Goal: Task Accomplishment & Management: Use online tool/utility

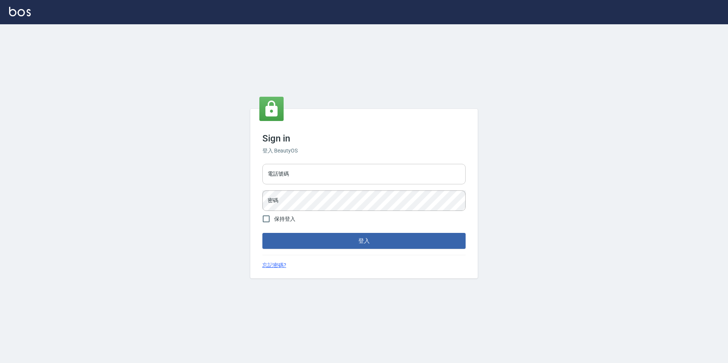
click at [322, 180] on input "電話號碼" at bounding box center [363, 174] width 203 height 20
type input "2235579"
click at [262, 233] on button "登入" at bounding box center [363, 241] width 203 height 16
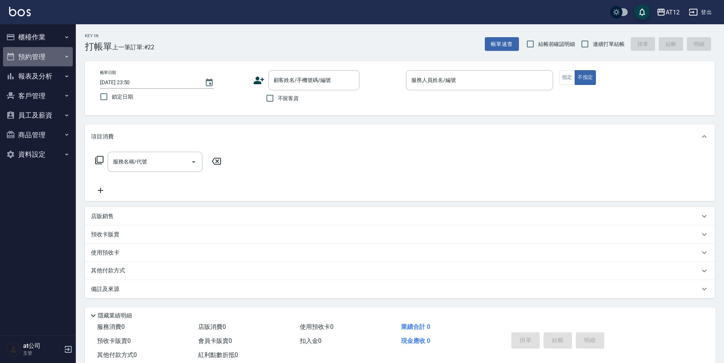
click at [47, 53] on button "預約管理" at bounding box center [38, 57] width 70 height 20
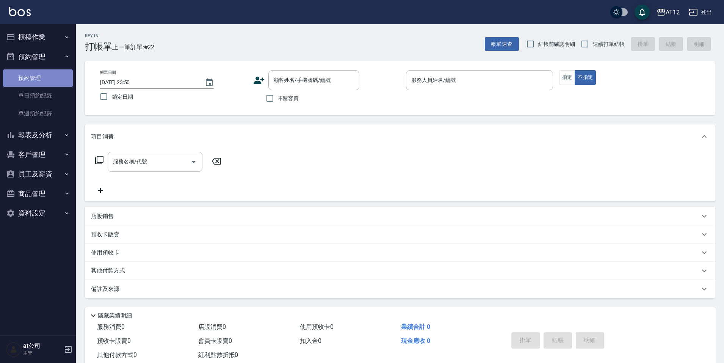
click at [50, 74] on link "預約管理" at bounding box center [38, 77] width 70 height 17
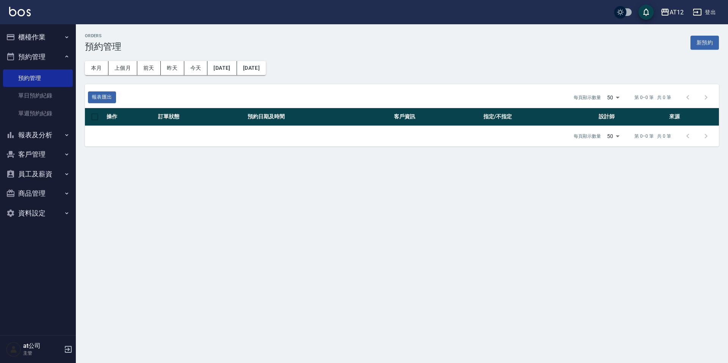
click at [52, 63] on button "預約管理" at bounding box center [38, 57] width 70 height 20
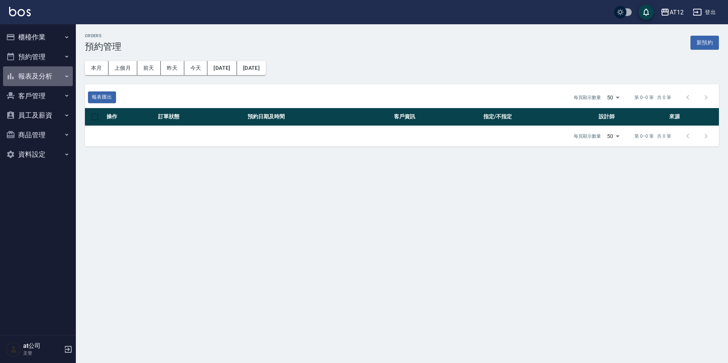
click at [49, 77] on button "報表及分析" at bounding box center [38, 76] width 70 height 20
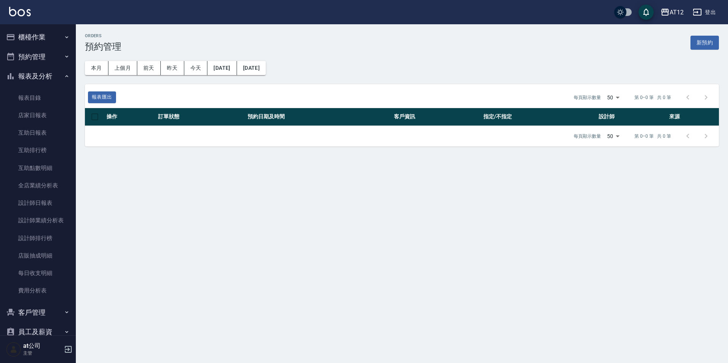
click at [39, 29] on button "櫃檯作業" at bounding box center [38, 37] width 70 height 20
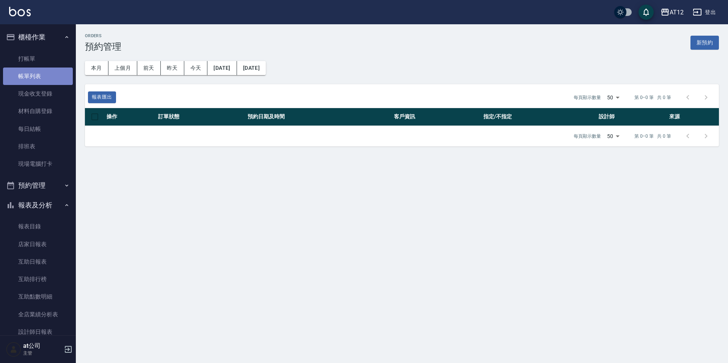
click at [45, 75] on link "帳單列表" at bounding box center [38, 75] width 70 height 17
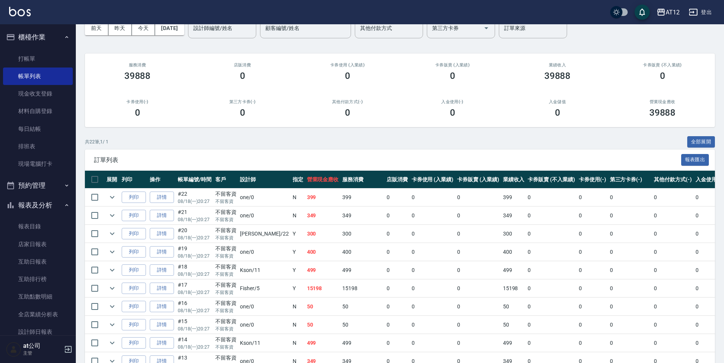
scroll to position [152, 0]
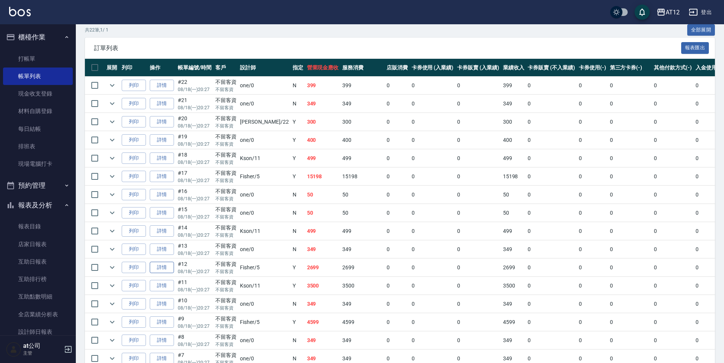
click at [160, 267] on link "詳情" at bounding box center [162, 268] width 24 height 12
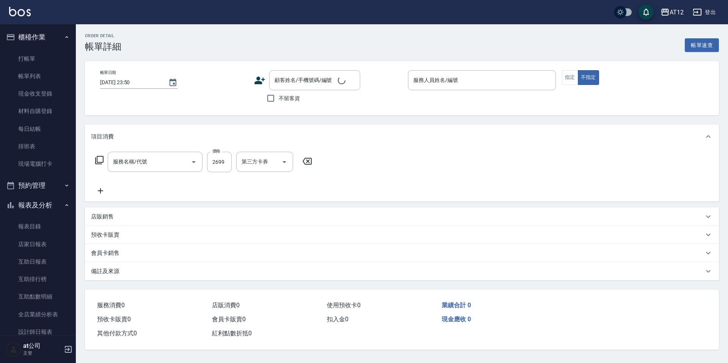
type input "[DATE] 20:27"
checkbox input "true"
type input "Fisher-5"
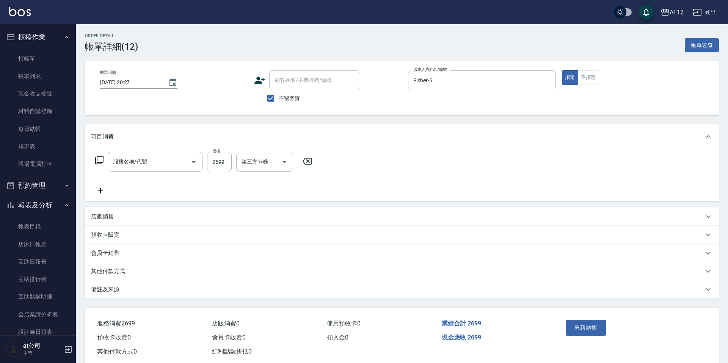
type input "任意金額染髮(51000)"
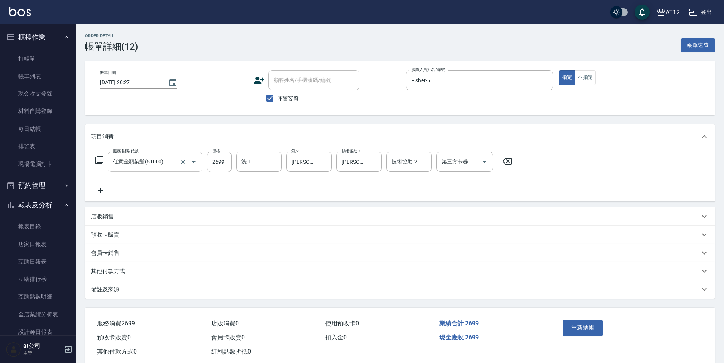
click at [172, 164] on input "任意金額染髮(51000)" at bounding box center [144, 161] width 67 height 13
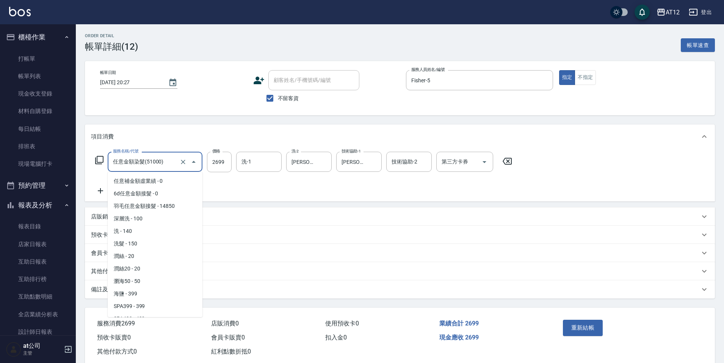
scroll to position [721, 0]
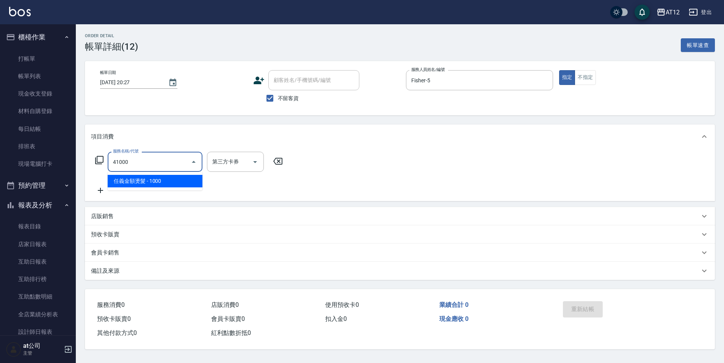
type input "任義金額燙髮(41000)"
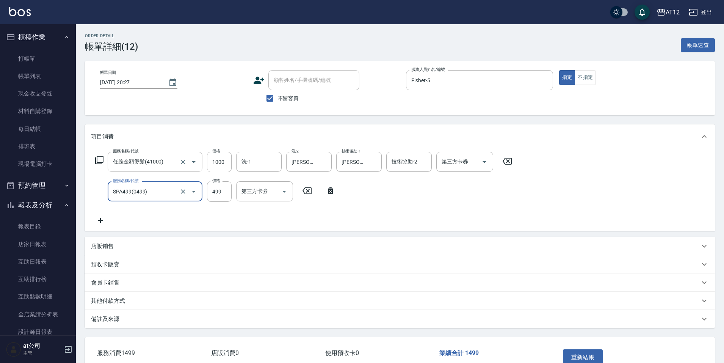
type input "SPA499(0499)"
type input "500"
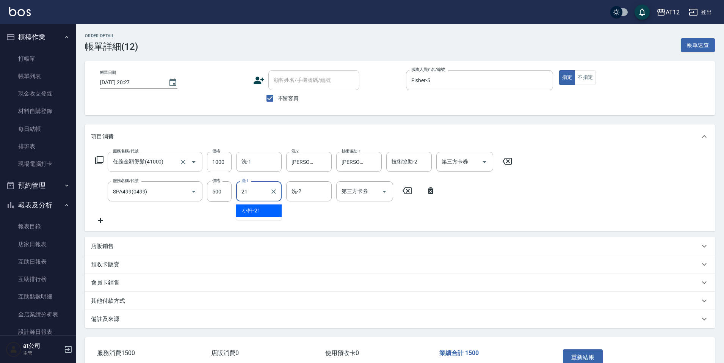
type input "[PERSON_NAME]-21"
click at [325, 166] on button "Clear" at bounding box center [323, 162] width 11 height 11
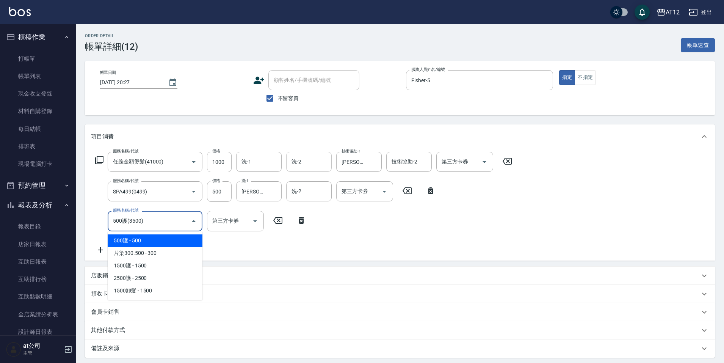
type input "500護(3500)"
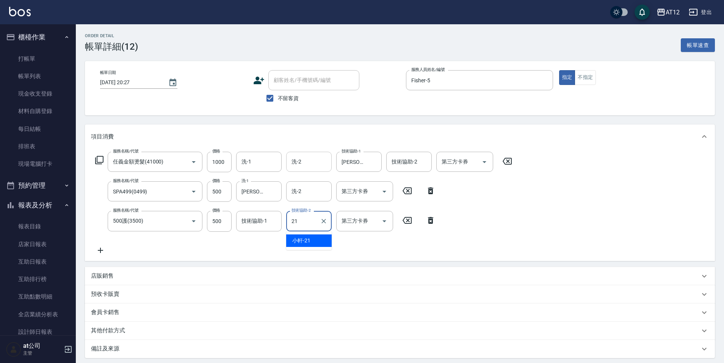
type input "[PERSON_NAME]-21"
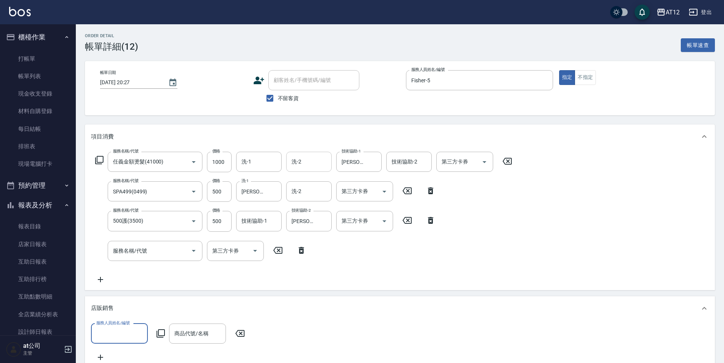
scroll to position [0, 0]
type input "Fisher-5"
type input "0"
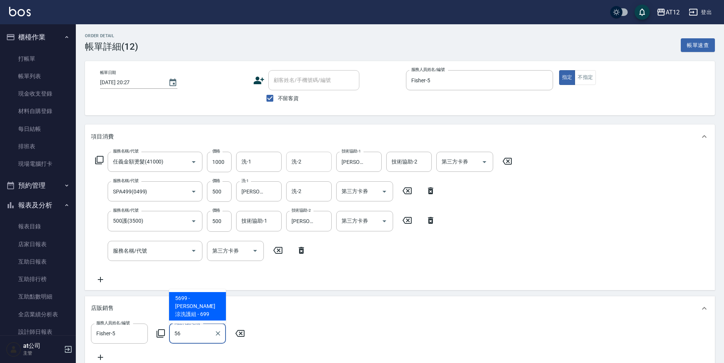
type input "水水沁涼洗護組"
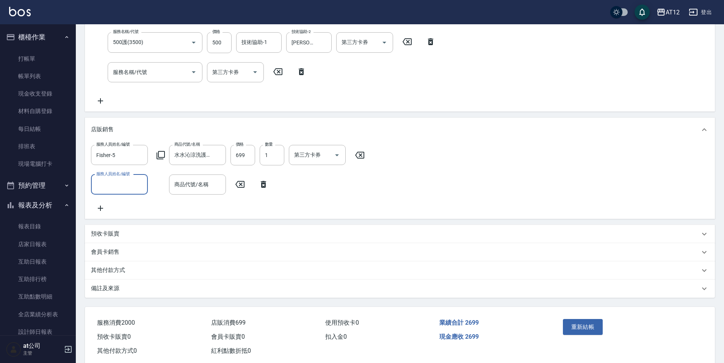
scroll to position [163, 0]
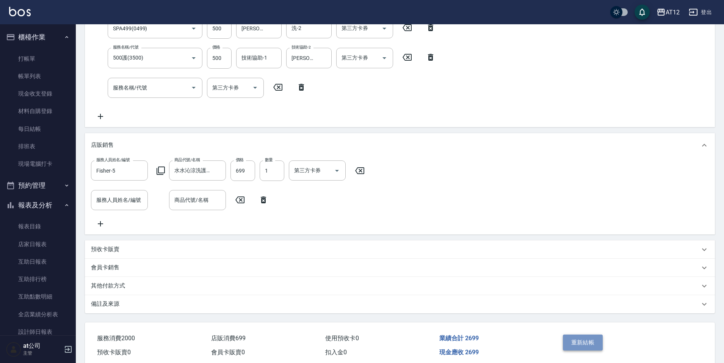
click at [568, 347] on button "重新結帳" at bounding box center [583, 342] width 40 height 16
